Goal: Task Accomplishment & Management: Manage account settings

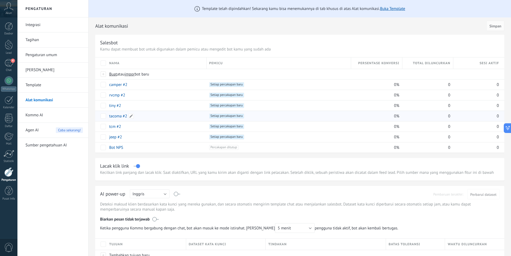
click at [174, 117] on div "tacoma #2" at bounding box center [154, 116] width 97 height 10
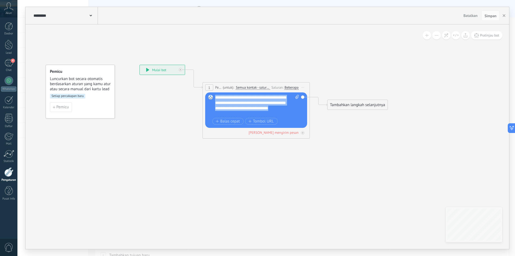
drag, startPoint x: 245, startPoint y: 113, endPoint x: 214, endPoint y: 96, distance: 35.9
click at [214, 96] on div "Gantikan Hapus Convert to voice message Seret gambar ke sini untuk melampirkann…" at bounding box center [256, 109] width 102 height 35
click at [487, 18] on button "Simpan" at bounding box center [491, 15] width 18 height 10
click at [495, 15] on span "Simpan" at bounding box center [490, 16] width 12 height 4
click at [503, 15] on icon "button" at bounding box center [504, 15] width 3 height 3
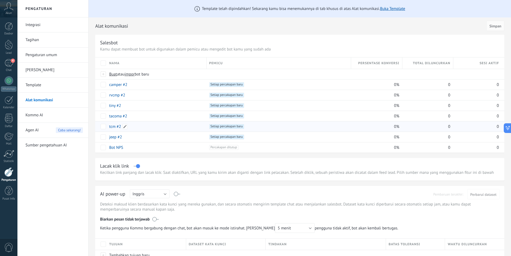
click at [150, 128] on div "tcm #2" at bounding box center [154, 126] width 97 height 10
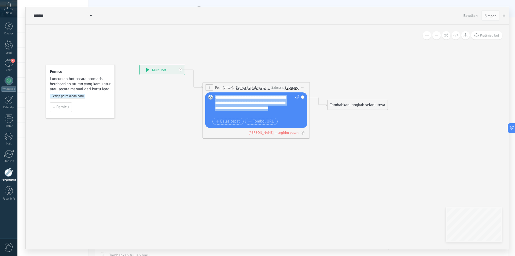
drag, startPoint x: 248, startPoint y: 114, endPoint x: 216, endPoint y: 98, distance: 36.2
click at [216, 98] on div "**********" at bounding box center [257, 105] width 84 height 21
paste div
click at [491, 16] on span "Simpan" at bounding box center [490, 16] width 12 height 4
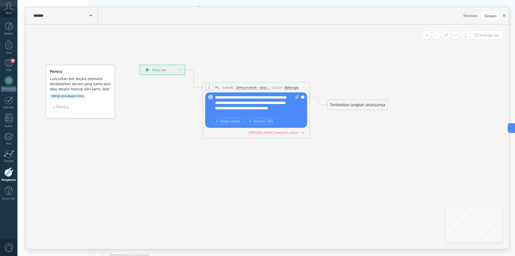
click at [506, 16] on button "button" at bounding box center [504, 15] width 8 height 10
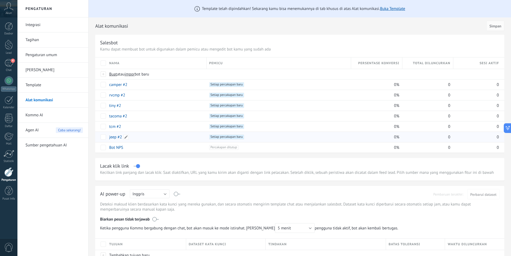
click at [173, 138] on div "jeep #2" at bounding box center [154, 137] width 97 height 10
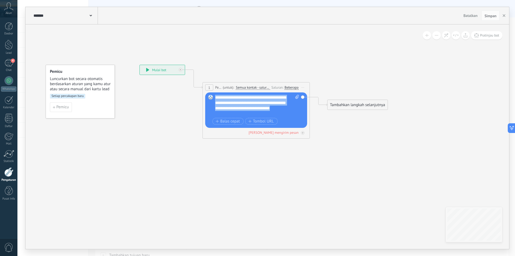
drag, startPoint x: 250, startPoint y: 115, endPoint x: 211, endPoint y: 97, distance: 43.2
click at [211, 97] on div "Gantikan Hapus Convert to voice message Seret gambar ke sini untuk melampirkann…" at bounding box center [256, 109] width 102 height 35
click at [491, 14] on span "Simpan" at bounding box center [490, 16] width 12 height 4
click at [504, 16] on use "button" at bounding box center [504, 15] width 3 height 3
